Goal: Information Seeking & Learning: Get advice/opinions

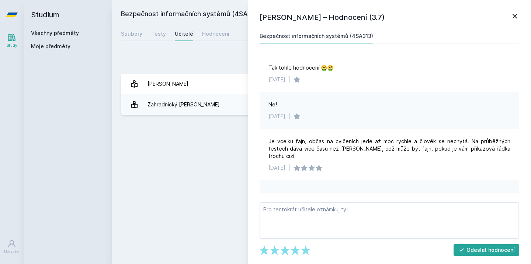
click at [514, 19] on icon at bounding box center [514, 16] width 9 height 9
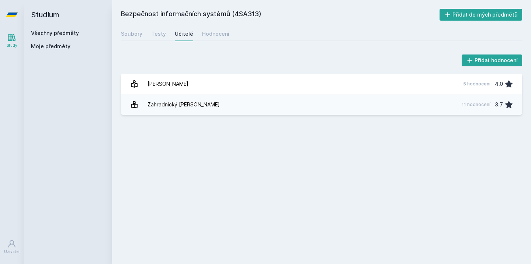
click at [17, 17] on icon at bounding box center [12, 14] width 12 height 29
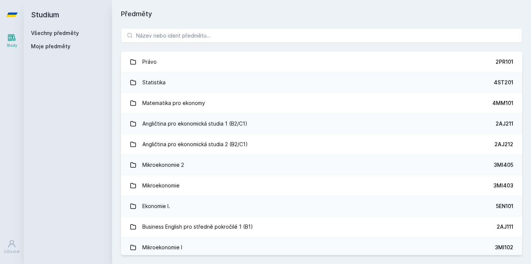
click at [228, 44] on div "Právo 2PR101 Statistika 4ST201 Matematika pro ekonomy 4MM101 Angličtina pro eko…" at bounding box center [321, 141] width 419 height 245
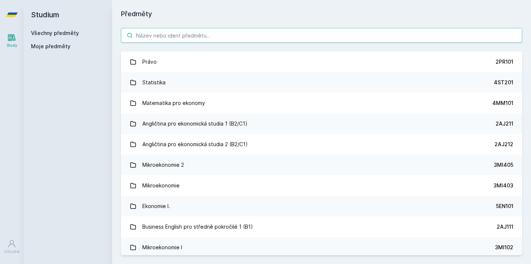
click at [229, 40] on input "search" at bounding box center [321, 35] width 401 height 15
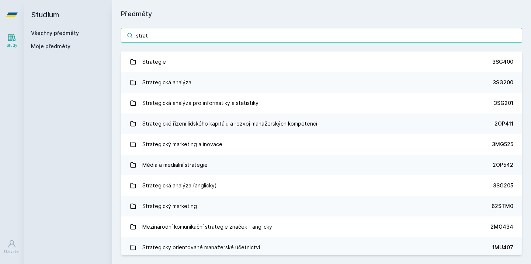
type input "stran"
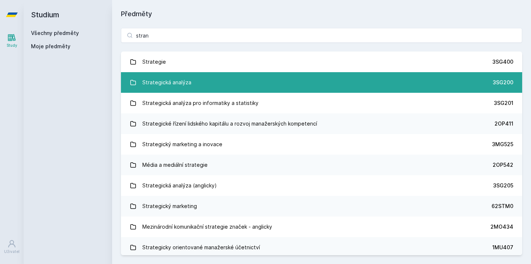
drag, startPoint x: 229, startPoint y: 40, endPoint x: 253, endPoint y: 90, distance: 55.6
click at [253, 90] on link "Strategická analýza 3SG200" at bounding box center [321, 82] width 401 height 21
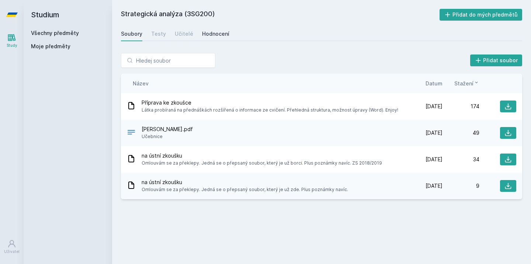
click at [202, 36] on div "Hodnocení" at bounding box center [215, 33] width 27 height 7
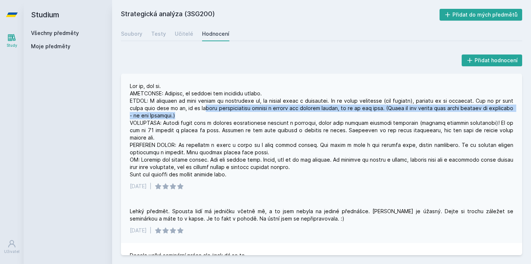
drag, startPoint x: 212, startPoint y: 110, endPoint x: 256, endPoint y: 115, distance: 43.8
click at [256, 116] on div at bounding box center [321, 131] width 383 height 96
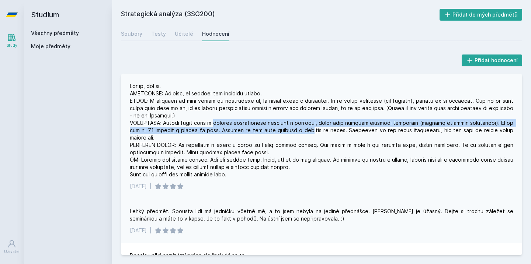
drag, startPoint x: 216, startPoint y: 123, endPoint x: 304, endPoint y: 129, distance: 88.7
click at [304, 129] on div at bounding box center [321, 131] width 383 height 96
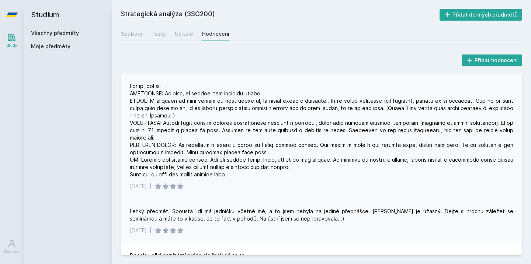
click at [322, 115] on div at bounding box center [321, 131] width 383 height 96
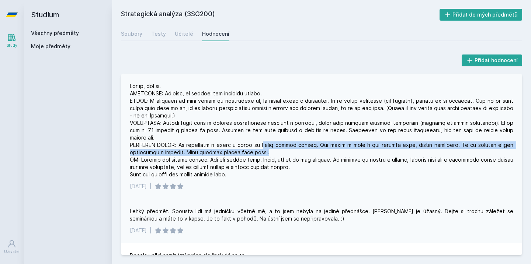
drag, startPoint x: 264, startPoint y: 146, endPoint x: 275, endPoint y: 151, distance: 12.0
click at [275, 151] on div at bounding box center [321, 131] width 383 height 96
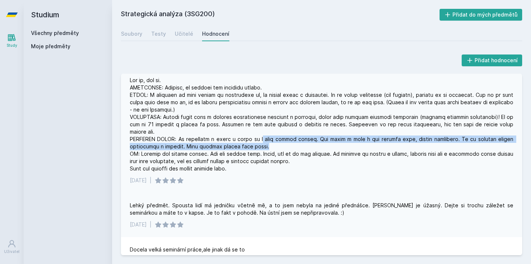
scroll to position [7, 0]
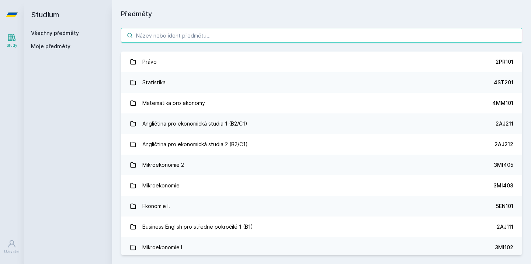
click at [249, 40] on input "search" at bounding box center [321, 35] width 401 height 15
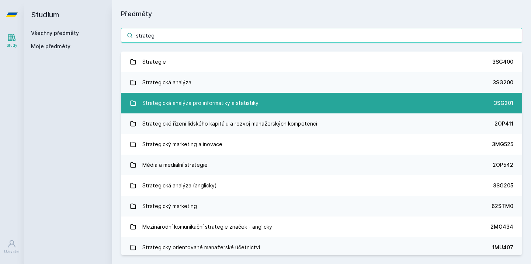
type input "strateg"
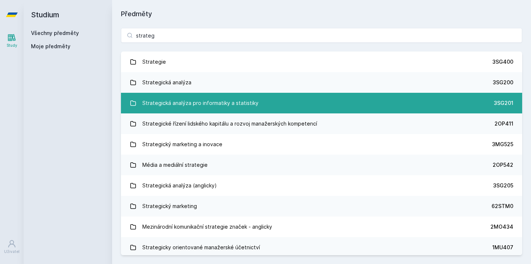
click at [358, 99] on link "Strategická analýza pro informatiky a statistiky 3SG201" at bounding box center [321, 103] width 401 height 21
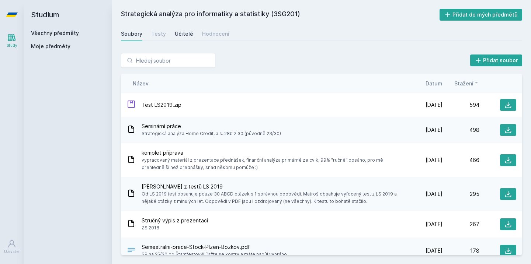
click at [186, 33] on div "Učitelé" at bounding box center [184, 33] width 18 height 7
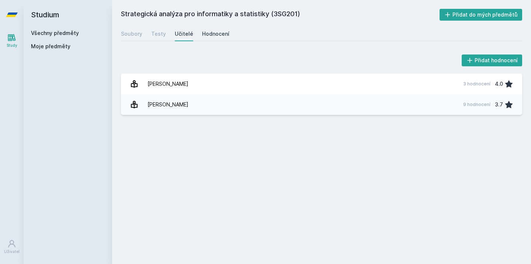
click at [210, 31] on div "Hodnocení" at bounding box center [215, 33] width 27 height 7
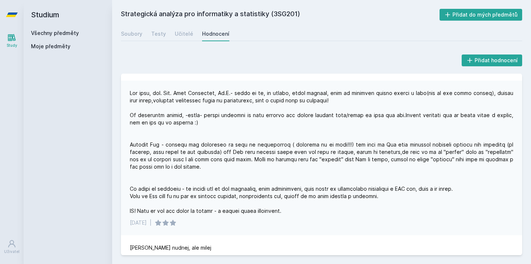
scroll to position [92, 0]
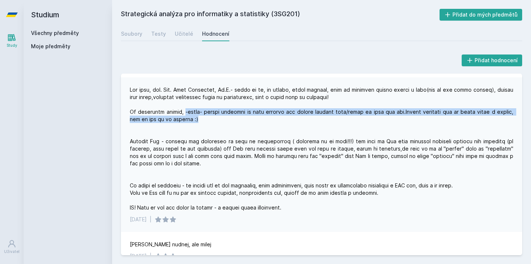
drag, startPoint x: 184, startPoint y: 111, endPoint x: 199, endPoint y: 118, distance: 17.2
click at [199, 118] on div at bounding box center [321, 148] width 383 height 125
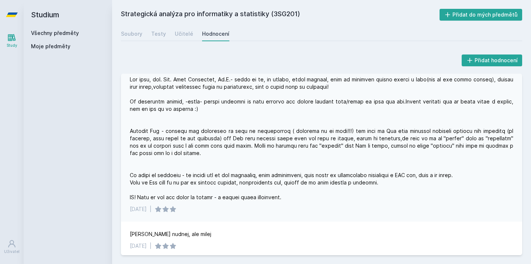
scroll to position [105, 0]
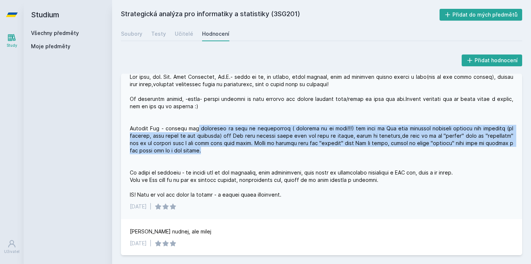
drag, startPoint x: 198, startPoint y: 130, endPoint x: 220, endPoint y: 153, distance: 31.5
click at [222, 152] on div at bounding box center [321, 135] width 383 height 125
click at [220, 153] on div at bounding box center [321, 135] width 383 height 125
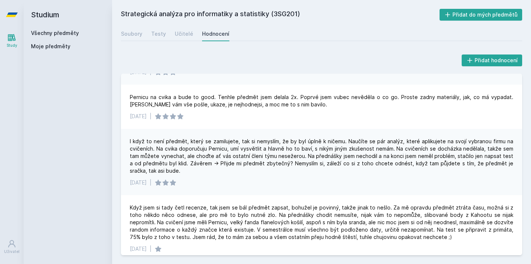
scroll to position [337, 0]
